Goal: Task Accomplishment & Management: Complete application form

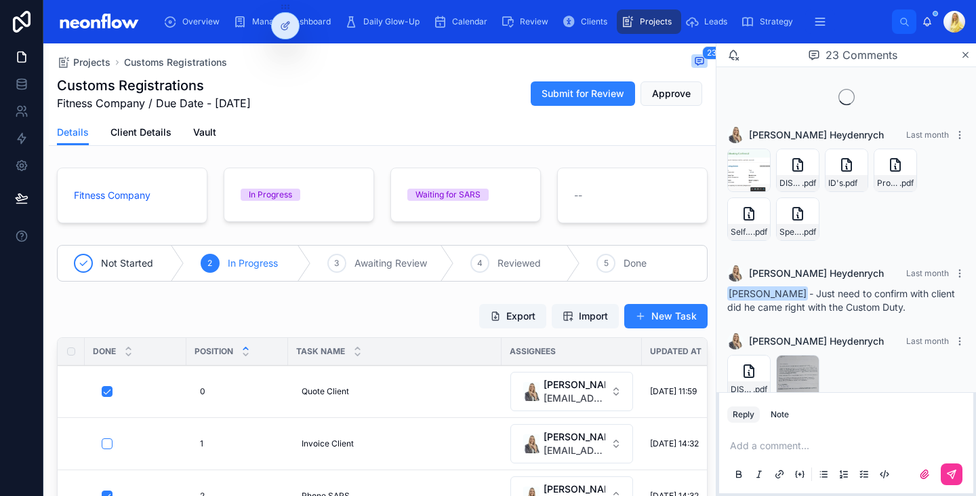
scroll to position [1708, 0]
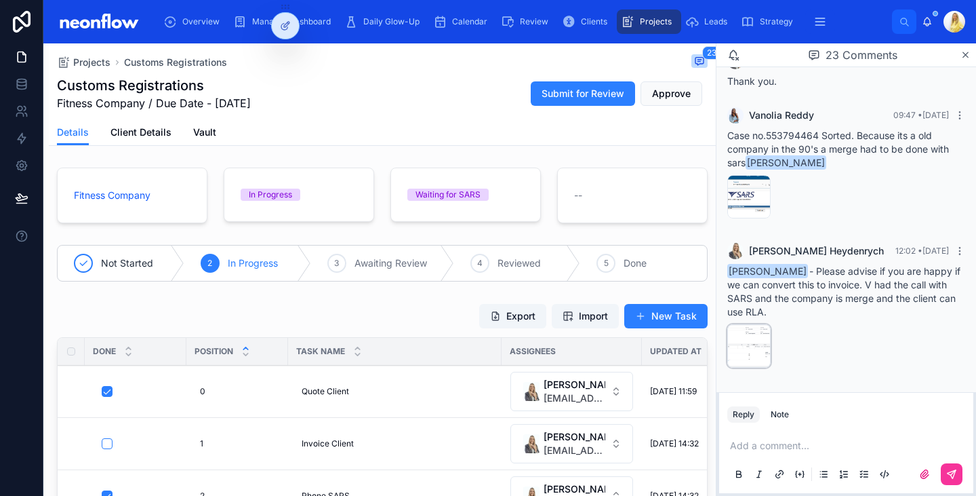
click at [0, 0] on div "image .png" at bounding box center [0, 0] width 0 height 0
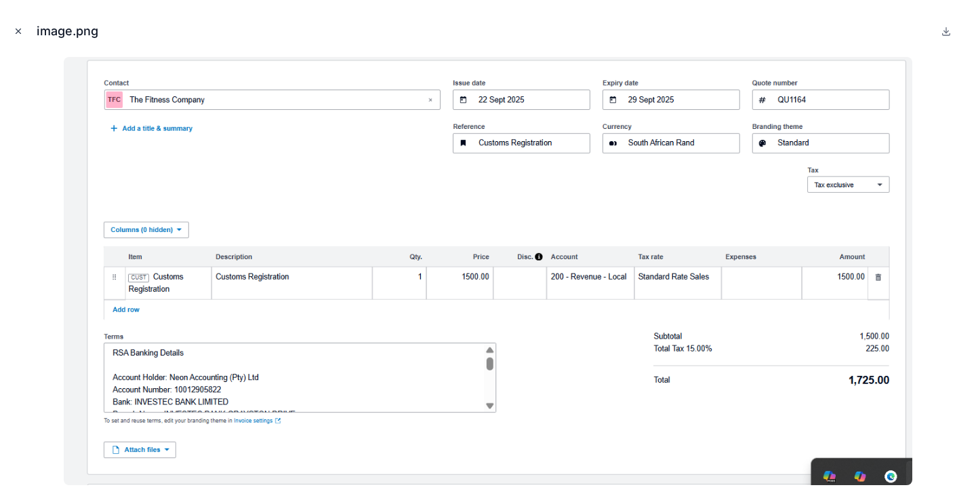
click at [24, 28] on button "Close modal" at bounding box center [18, 31] width 15 height 15
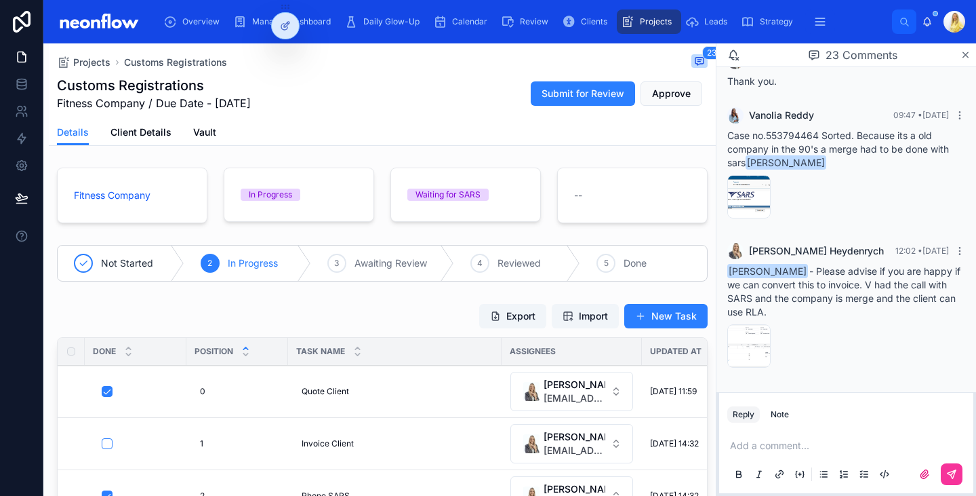
click at [826, 229] on div "Vanolia Reddy 09:47 • Today Case no.553794464 Sorted. Because its a old company…" at bounding box center [846, 165] width 254 height 133
click at [790, 450] on p at bounding box center [849, 446] width 238 height 14
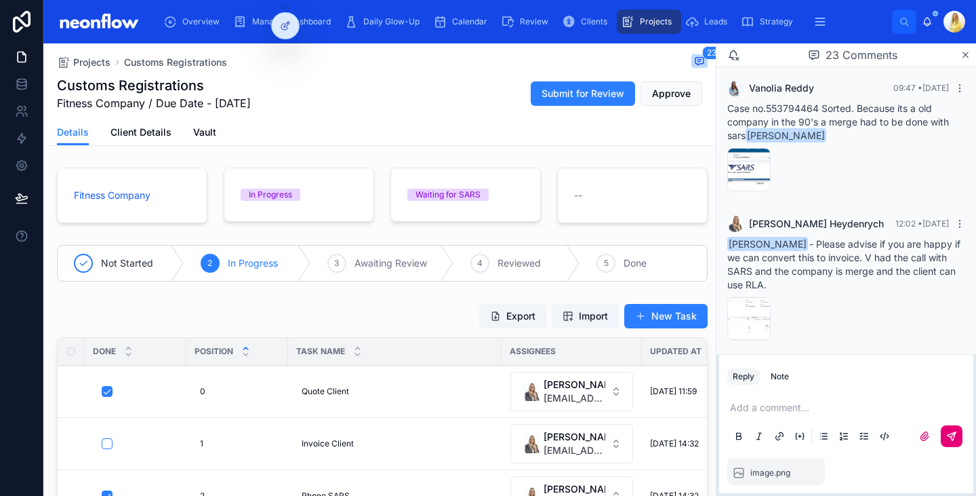
click at [957, 433] on icon at bounding box center [952, 436] width 11 height 11
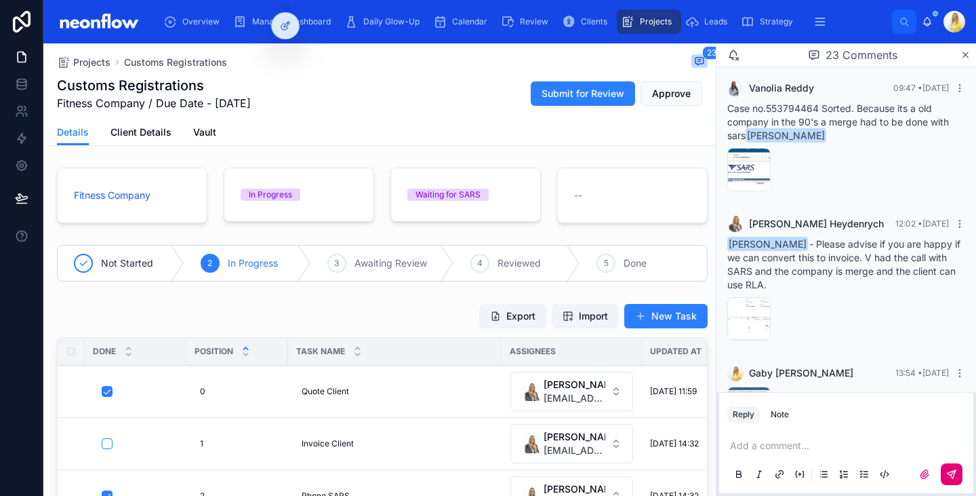
click at [797, 450] on p at bounding box center [849, 446] width 238 height 14
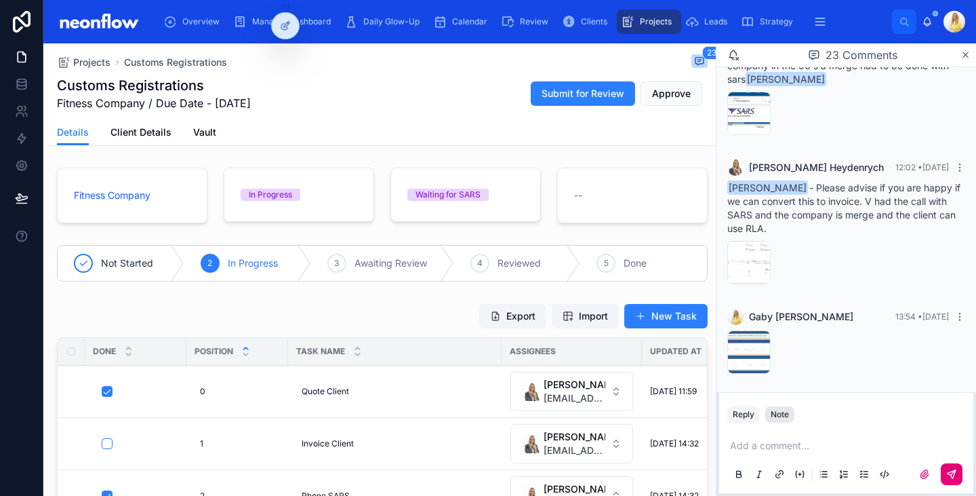
scroll to position [1797, 0]
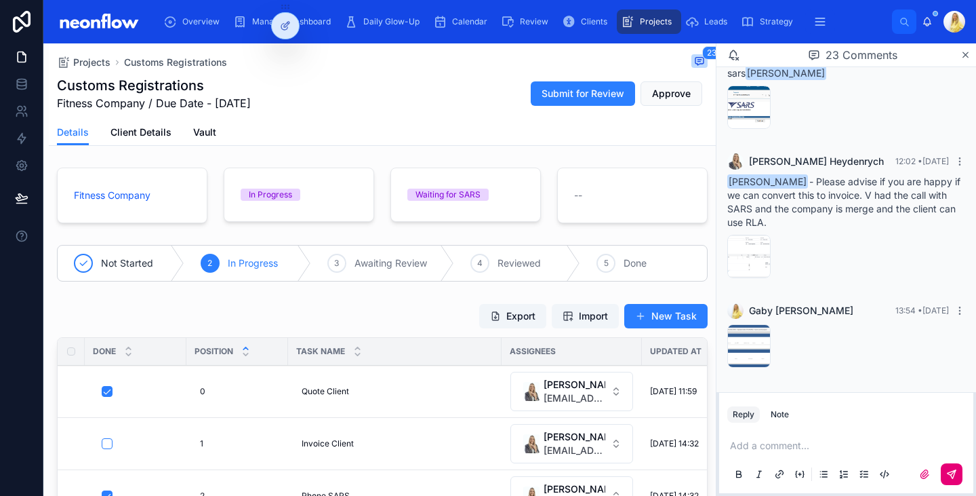
click at [786, 447] on p at bounding box center [849, 446] width 238 height 14
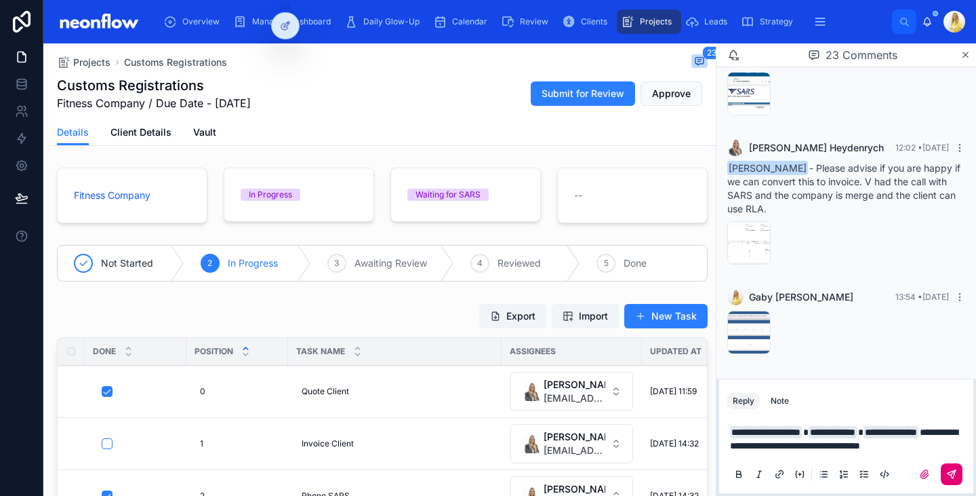
click at [949, 473] on icon at bounding box center [952, 474] width 8 height 8
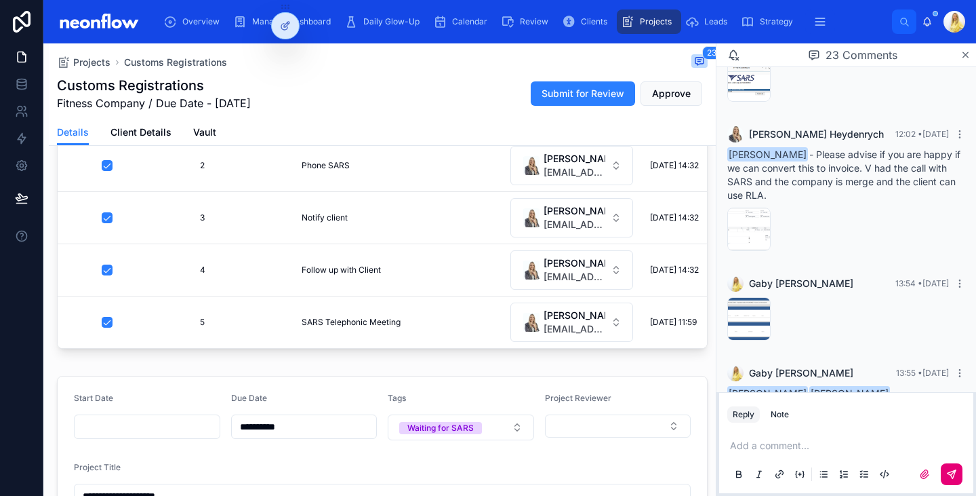
scroll to position [172, 0]
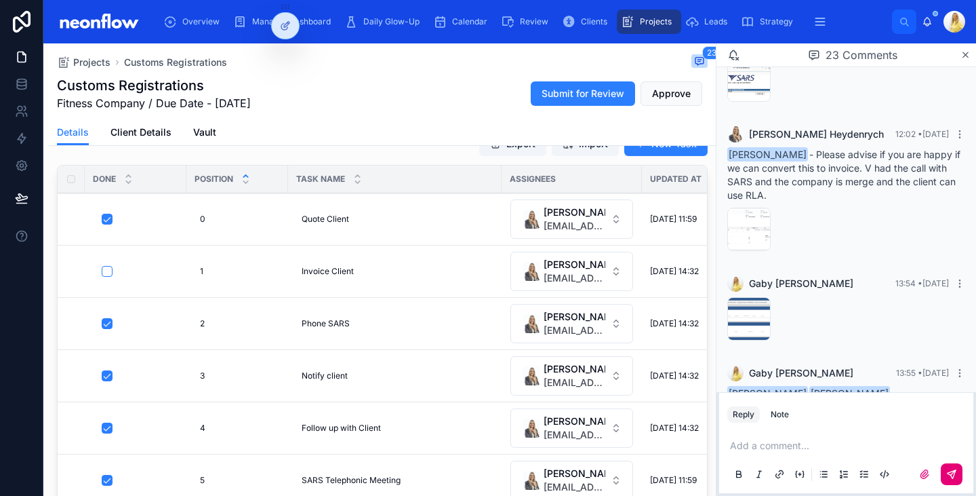
click at [784, 450] on p at bounding box center [849, 446] width 238 height 14
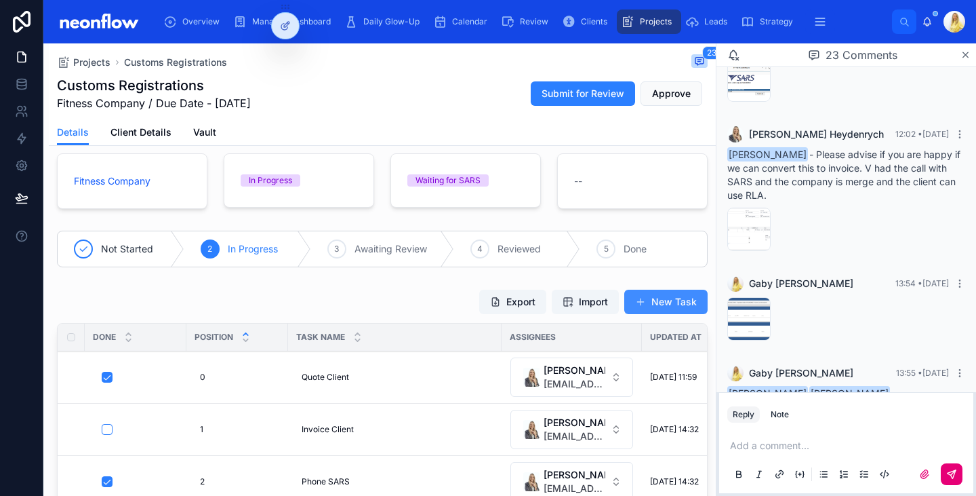
click at [685, 301] on button "New Task" at bounding box center [665, 302] width 83 height 24
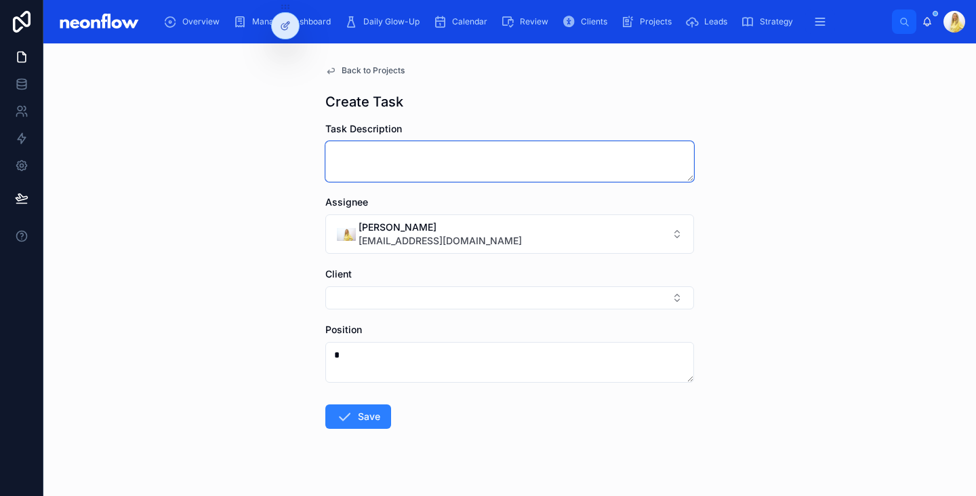
click at [432, 161] on textarea at bounding box center [509, 161] width 369 height 41
type textarea "**********"
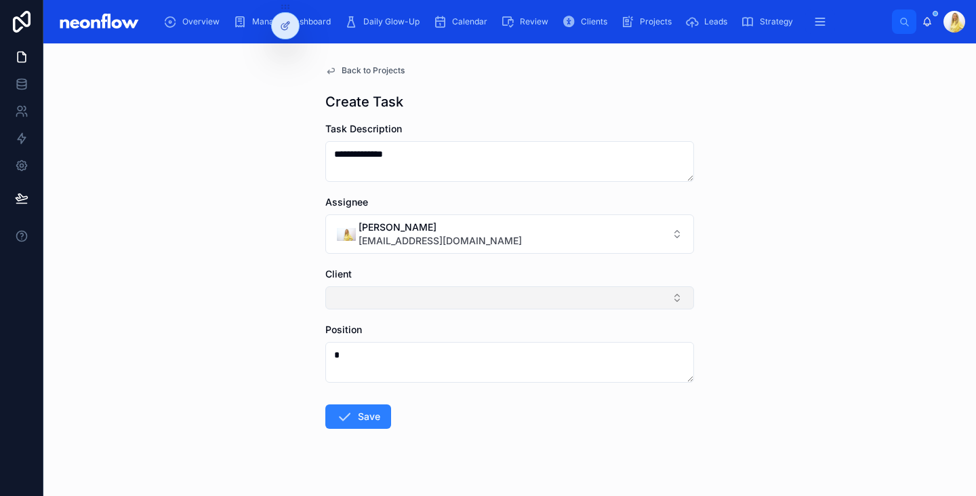
click at [437, 296] on button "Select Button" at bounding box center [509, 297] width 369 height 23
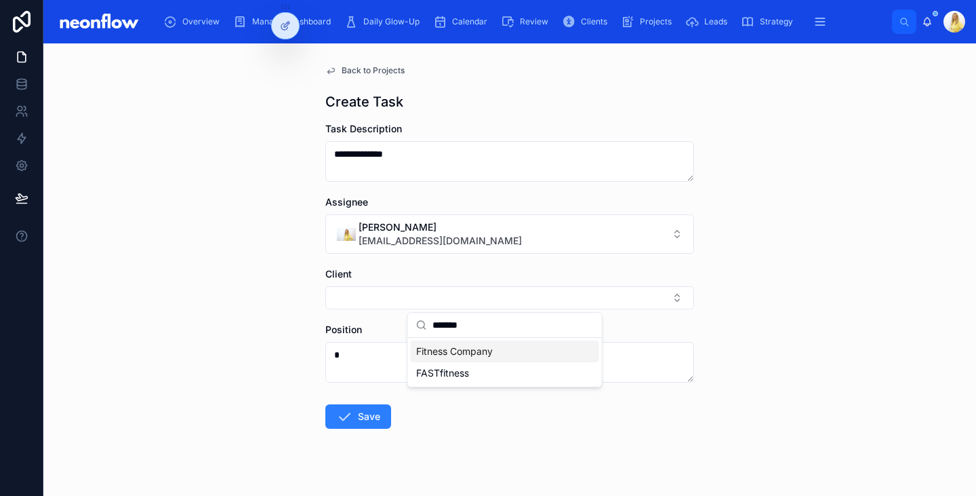
type input "*******"
click at [464, 359] on div "Fitness Company" at bounding box center [505, 351] width 188 height 22
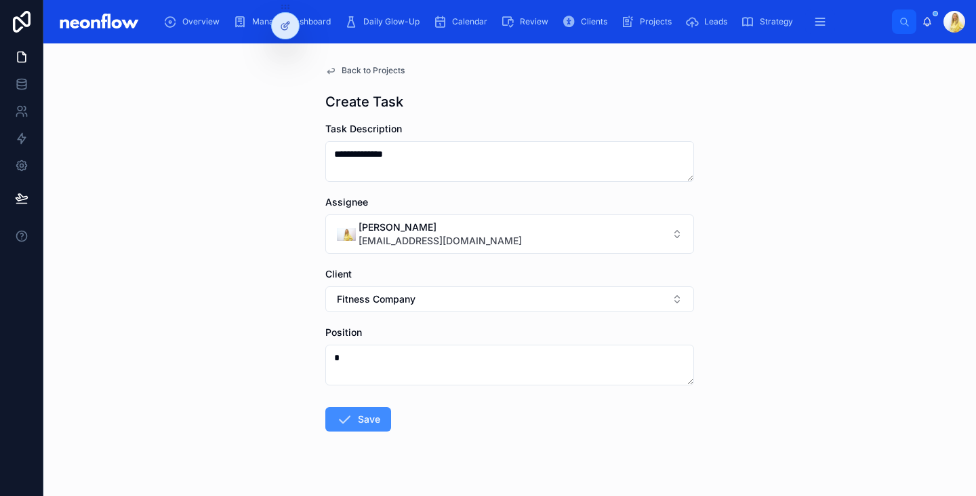
click at [370, 424] on button "Save" at bounding box center [358, 419] width 66 height 24
